Goal: Task Accomplishment & Management: Manage account settings

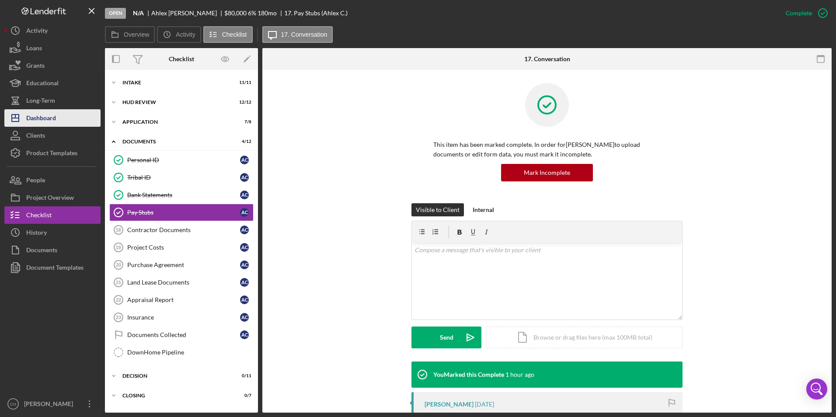
click at [43, 115] on div "Dashboard" at bounding box center [41, 119] width 30 height 20
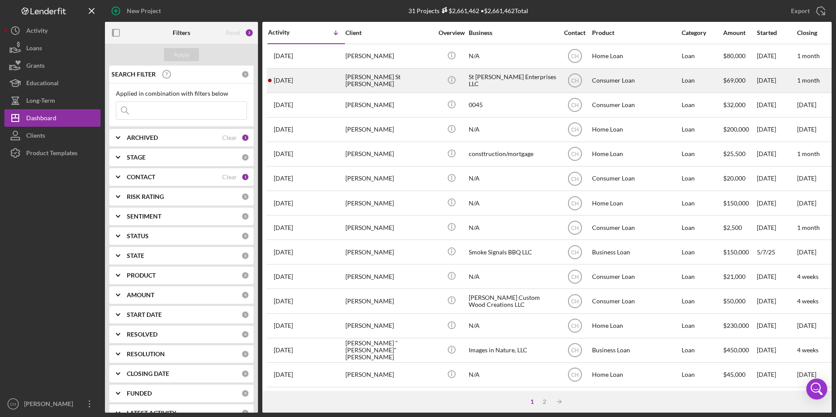
click at [360, 79] on div "[PERSON_NAME] St [PERSON_NAME]" at bounding box center [388, 80] width 87 height 23
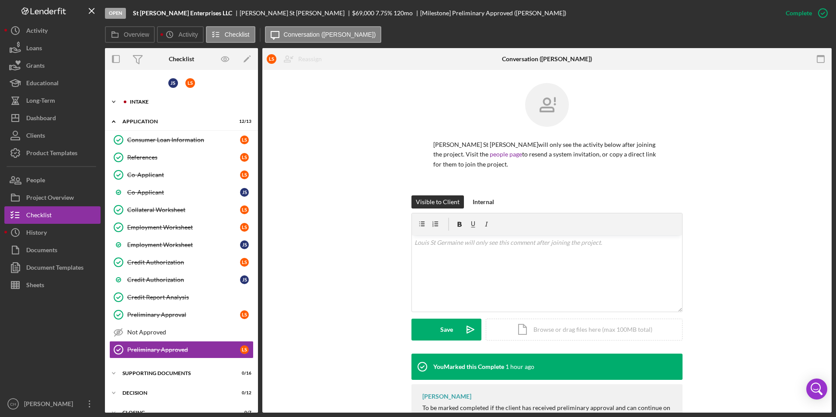
click at [157, 104] on div "Icon/Expander Intake 9 / 10" at bounding box center [181, 101] width 153 height 17
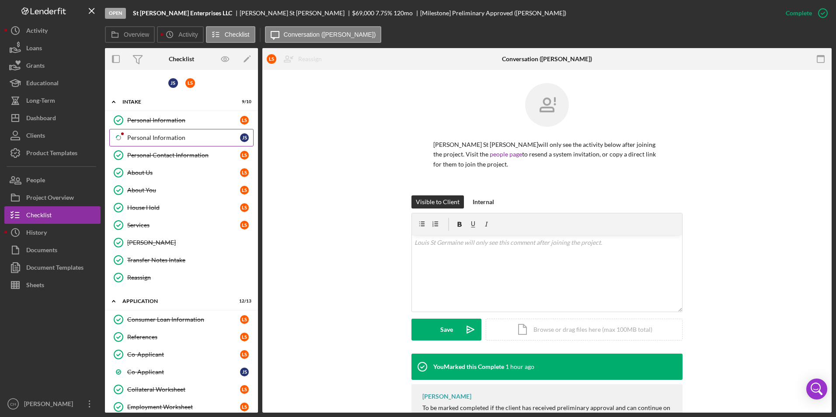
click at [144, 136] on div "Personal Information" at bounding box center [183, 137] width 113 height 7
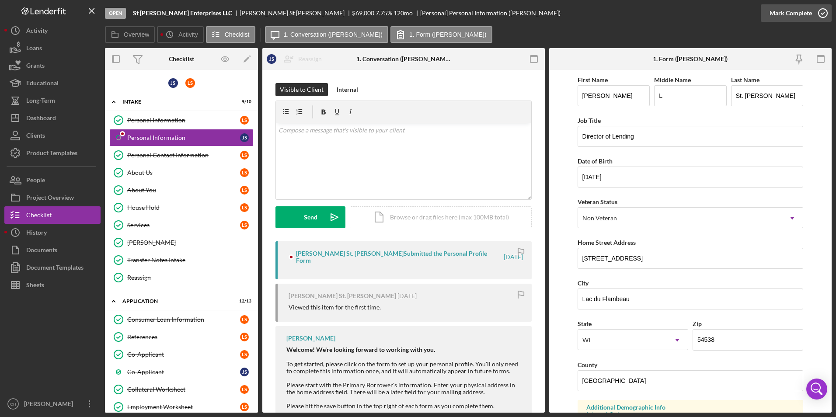
click at [796, 9] on div "Mark Complete" at bounding box center [790, 12] width 42 height 17
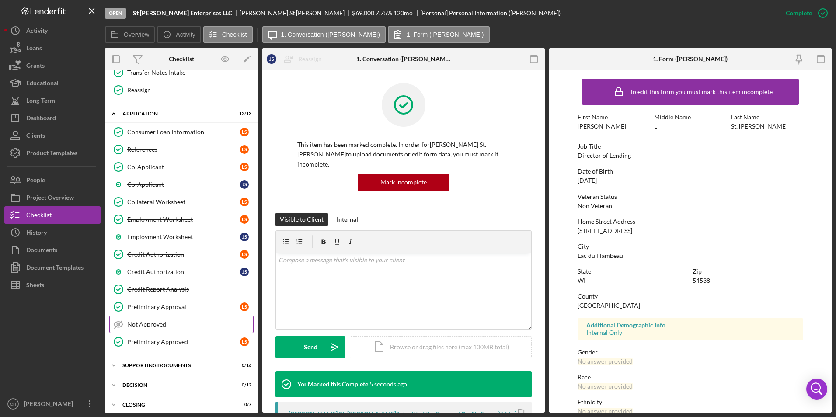
scroll to position [193, 0]
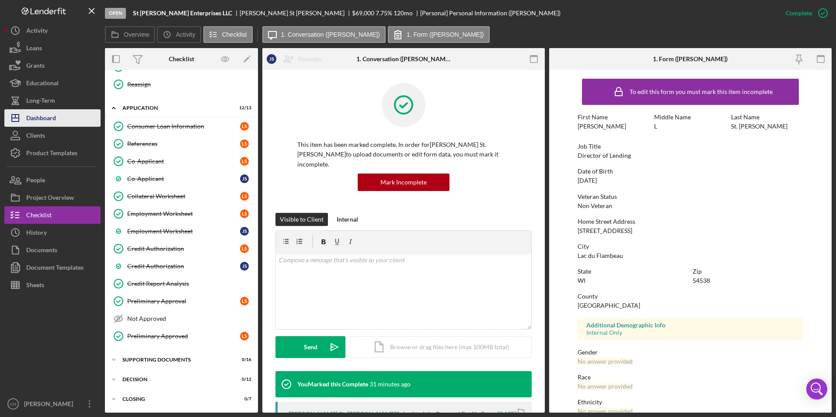
click at [47, 118] on div "Dashboard" at bounding box center [41, 119] width 30 height 20
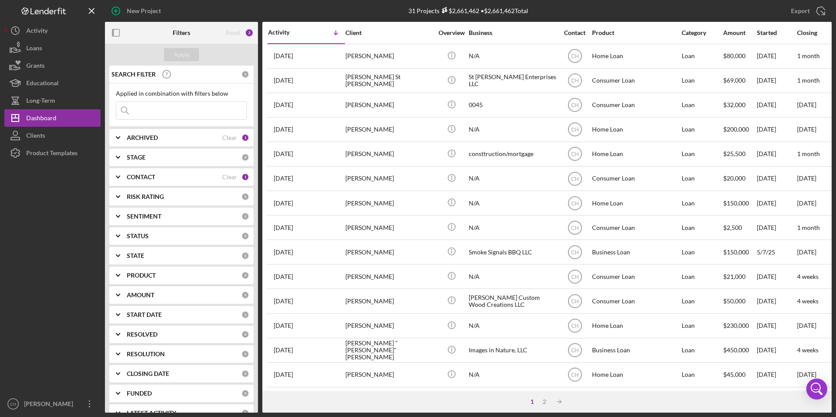
click at [180, 106] on input at bounding box center [181, 110] width 130 height 17
type input "[PERSON_NAME]"
click at [179, 55] on div "Apply" at bounding box center [182, 54] width 16 height 13
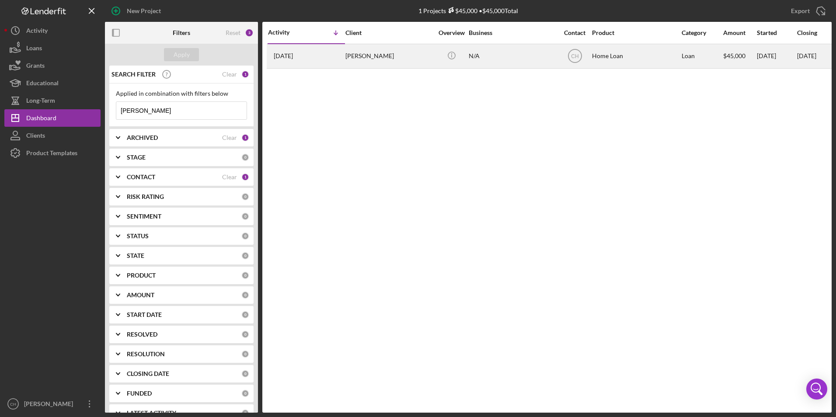
click at [379, 55] on div "[PERSON_NAME]" at bounding box center [388, 56] width 87 height 23
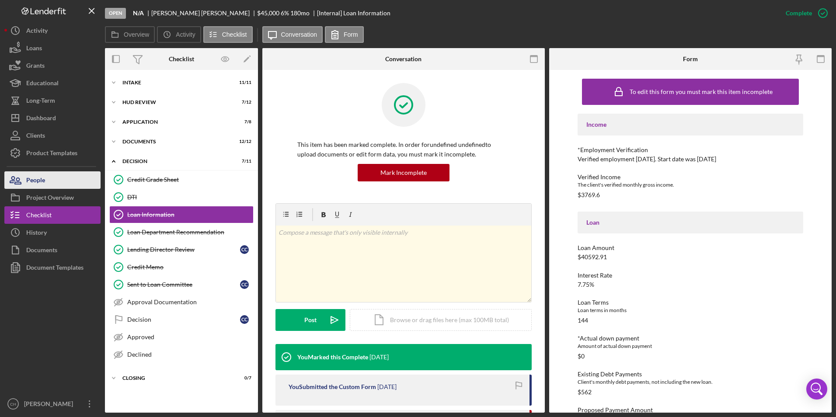
click at [70, 185] on button "People" at bounding box center [52, 179] width 96 height 17
